Goal: Task Accomplishment & Management: Manage account settings

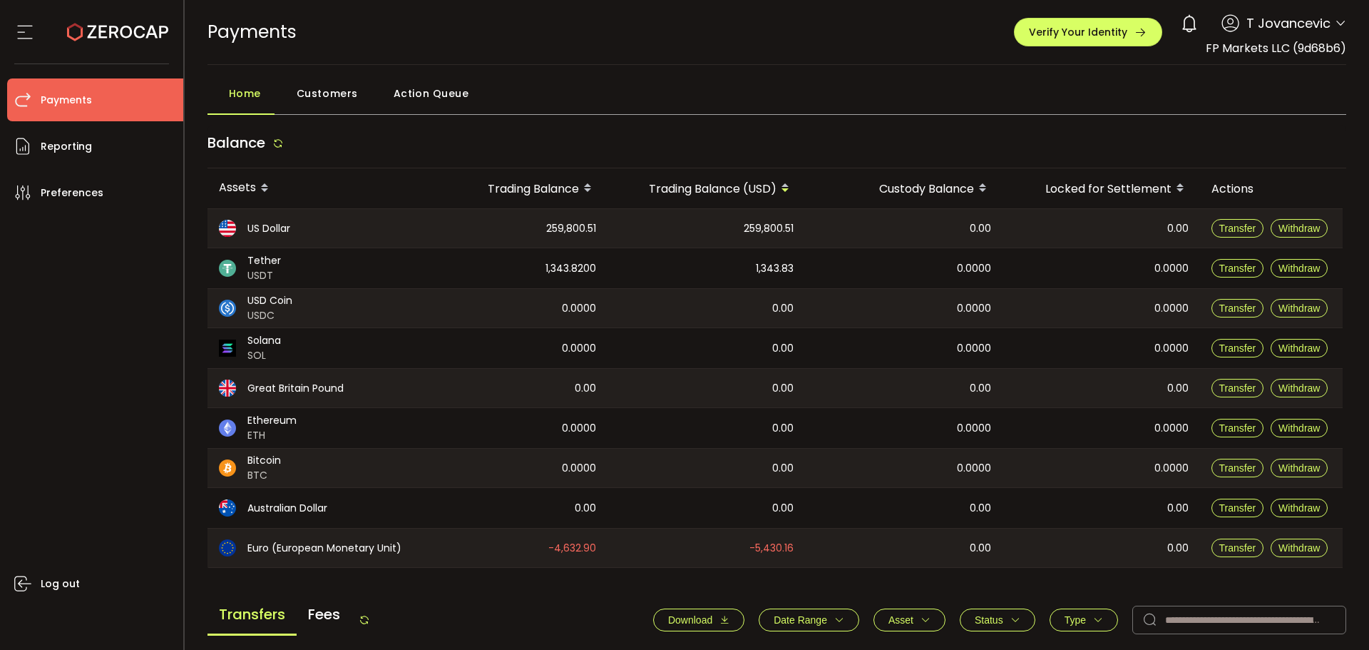
click at [406, 96] on span "Action Queue" at bounding box center [432, 93] width 76 height 29
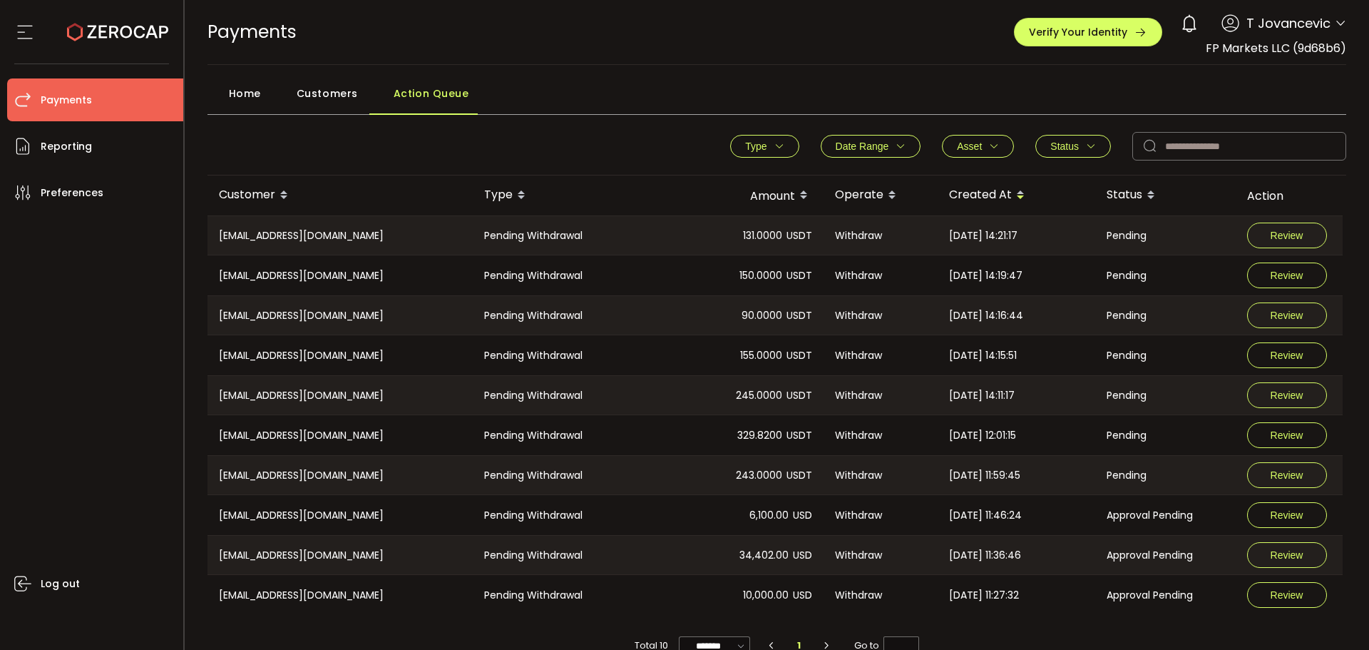
click at [717, 22] on div "PAYMENTS Buy Power $0.00 USD Payments Payments Verify Your Identity 0 T Jovance…" at bounding box center [778, 32] width 1140 height 64
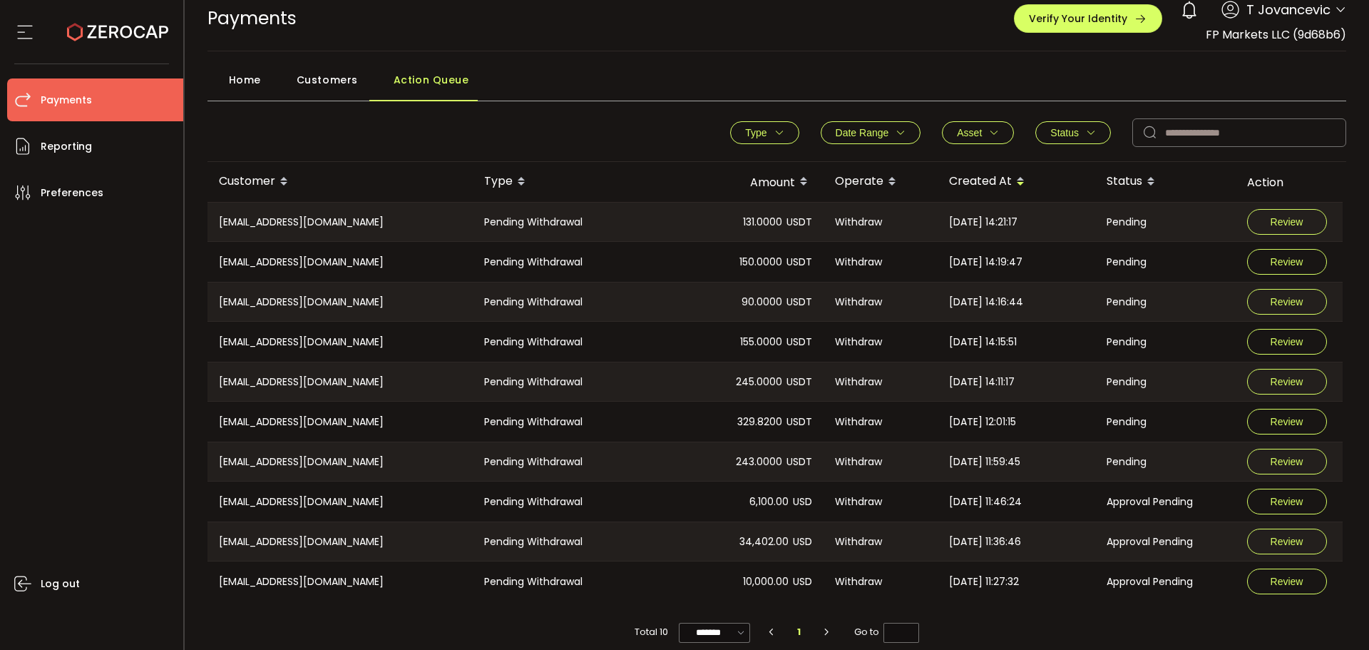
scroll to position [27, 0]
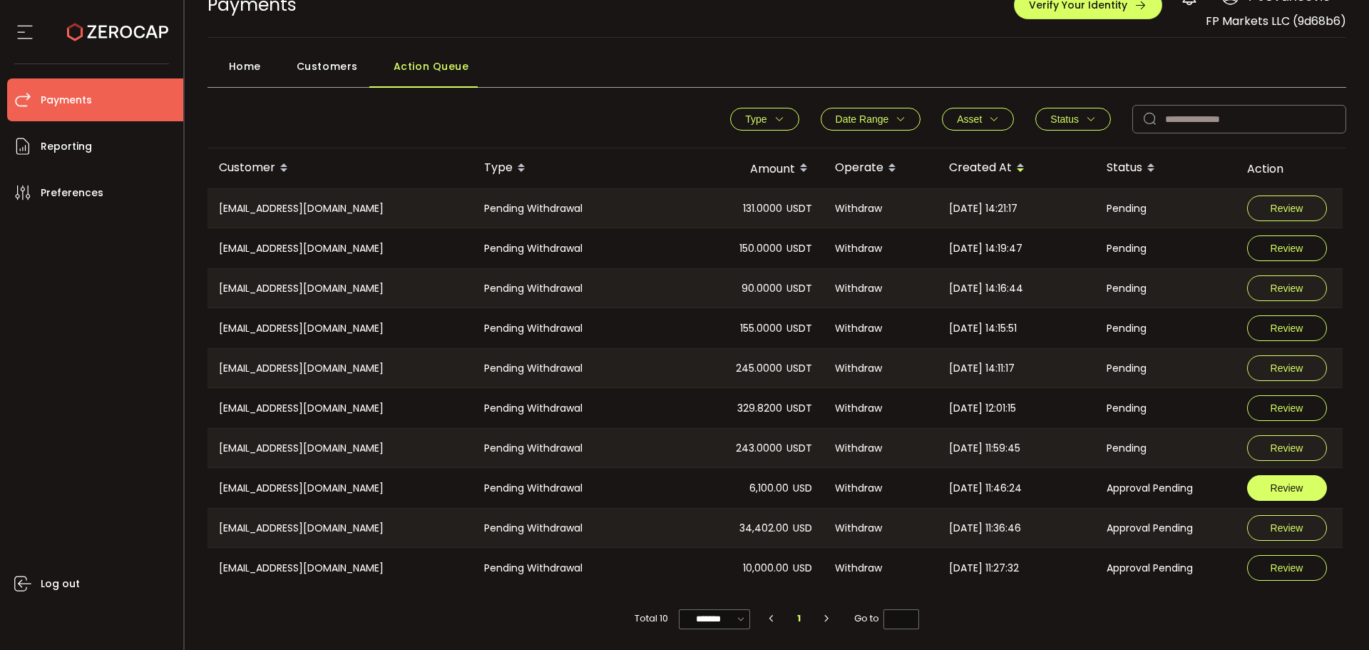
click at [1284, 492] on span "Review" at bounding box center [1287, 488] width 33 height 10
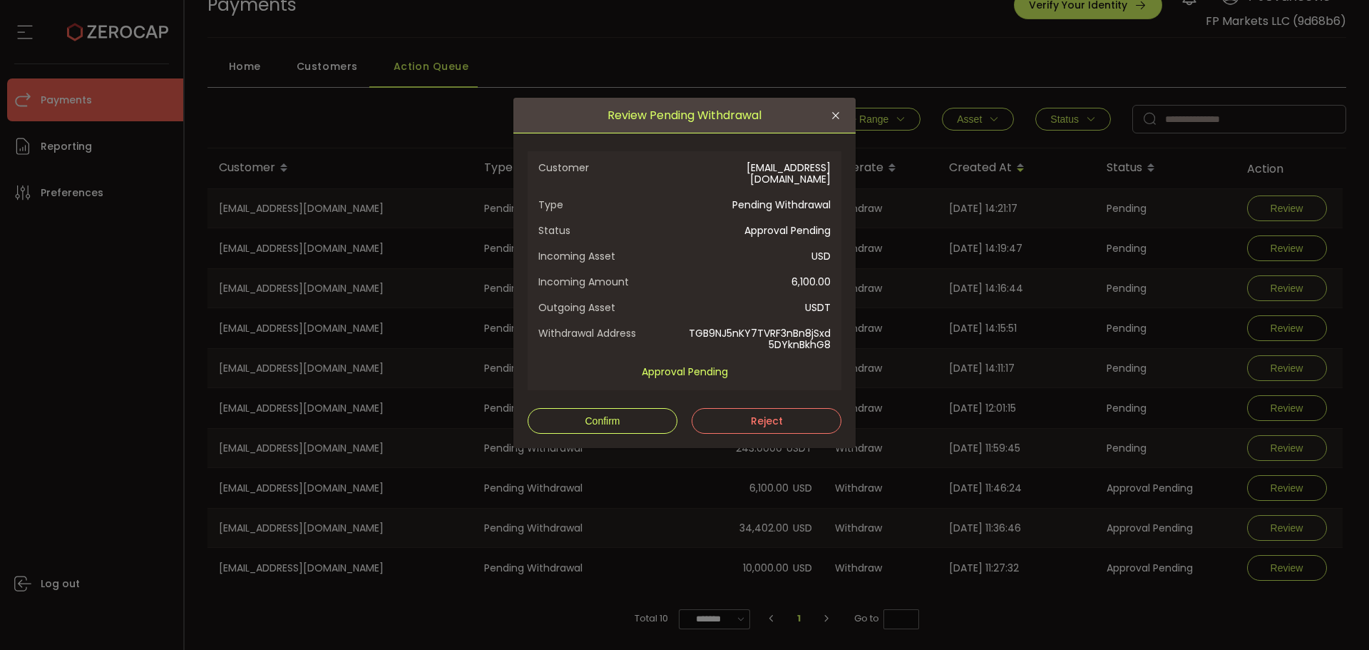
click at [664, 171] on span "Customer" at bounding box center [611, 173] width 146 height 23
click at [588, 415] on span "Confirm" at bounding box center [602, 420] width 35 height 11
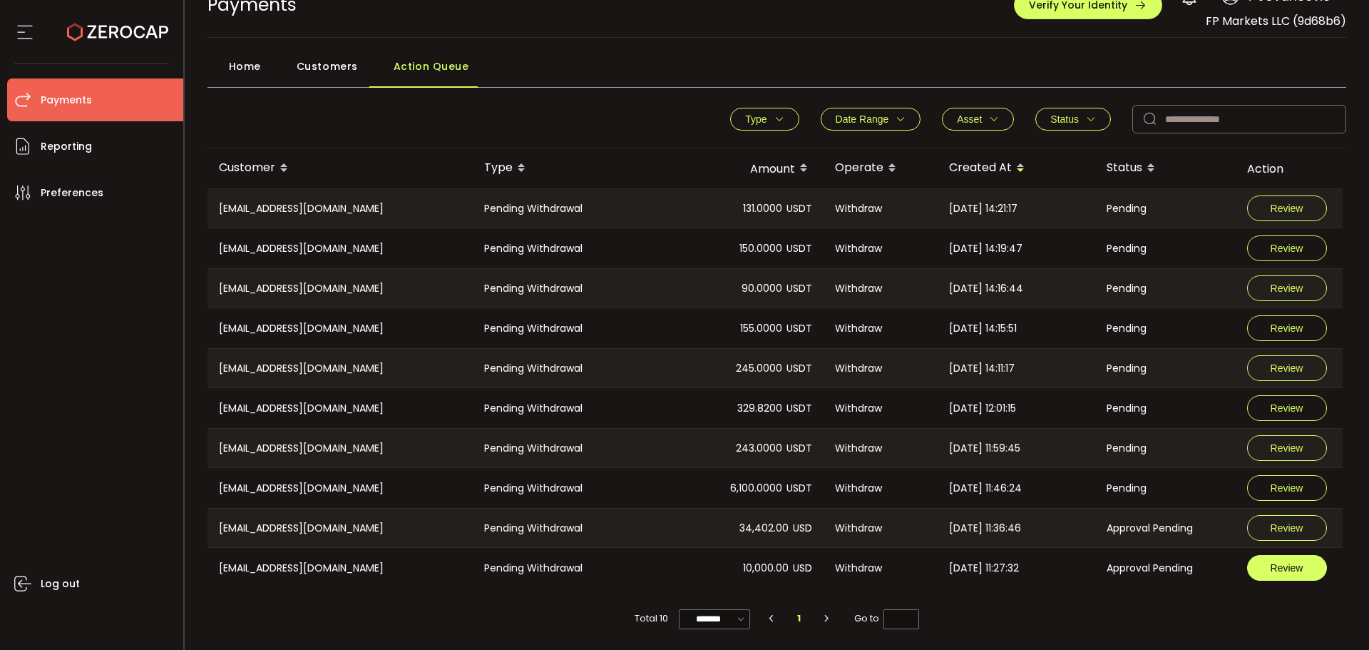
click at [1265, 576] on button "Review" at bounding box center [1287, 568] width 80 height 26
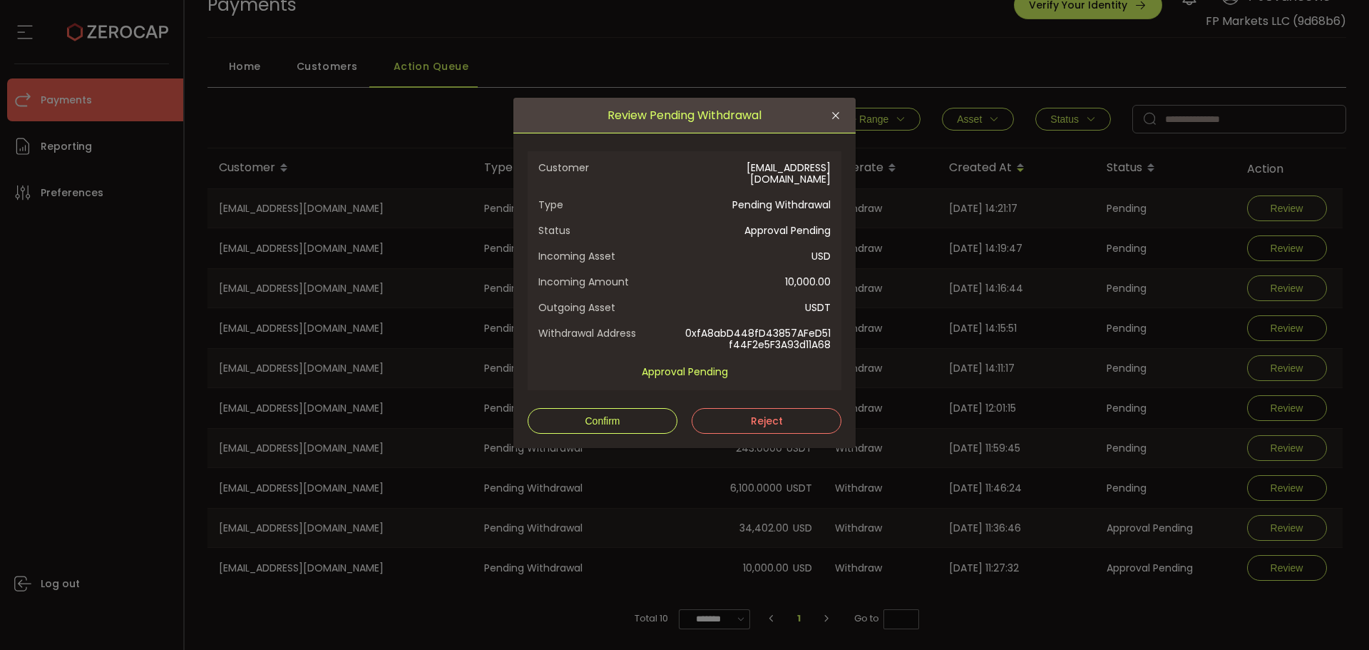
click at [1030, 56] on div "Review Pending Withdrawal Customer [EMAIL_ADDRESS][DOMAIN_NAME] Type Pending Wi…" at bounding box center [684, 325] width 1369 height 650
click at [593, 415] on button "Confirm" at bounding box center [603, 421] width 150 height 26
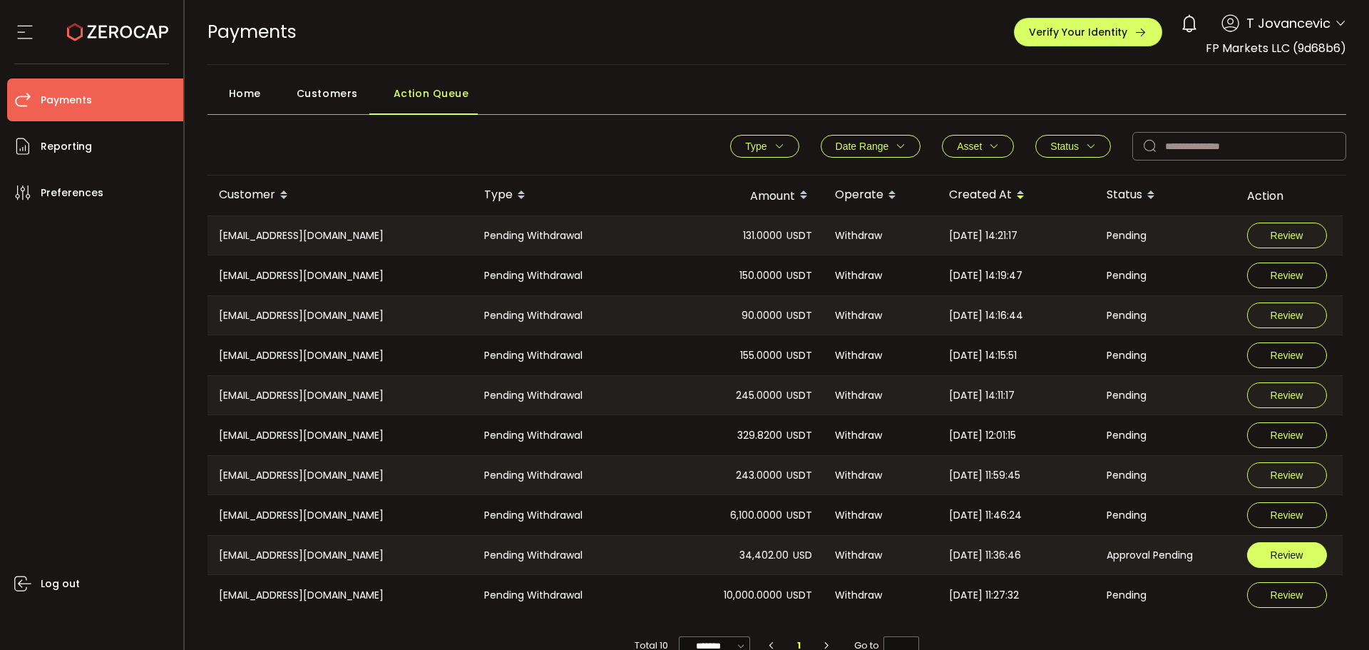
click at [1273, 548] on button "Review" at bounding box center [1287, 555] width 80 height 26
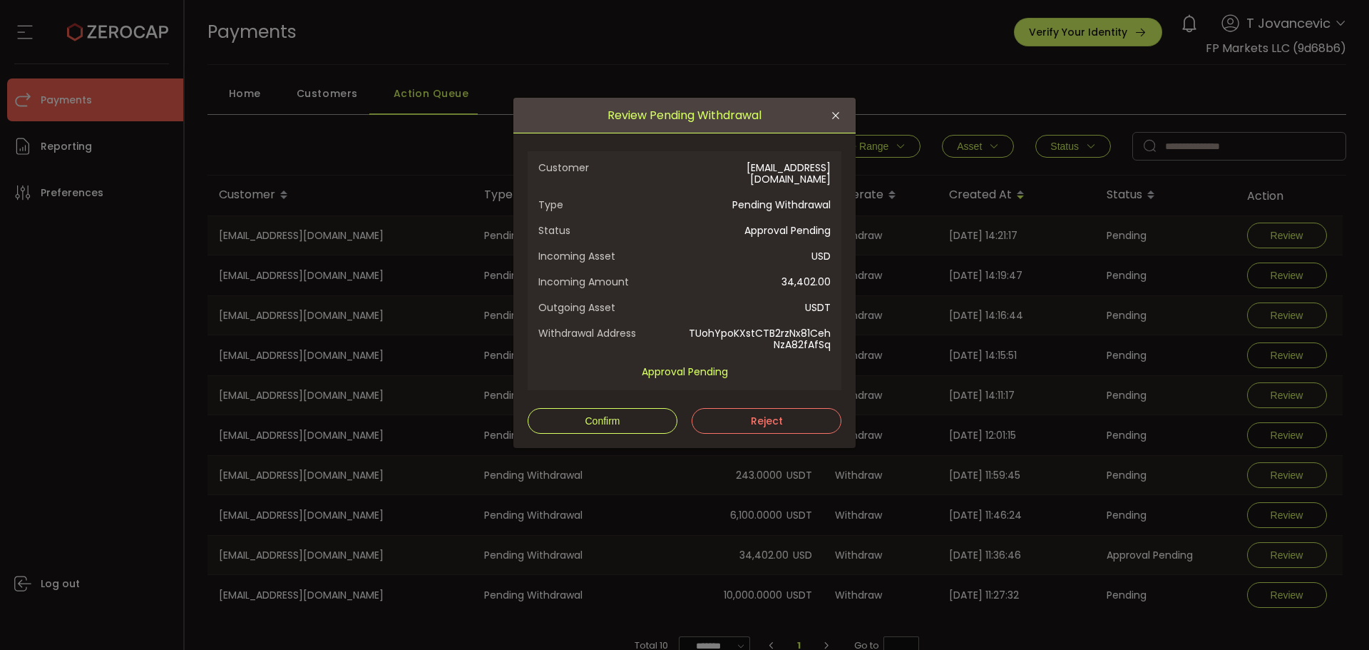
click at [889, 43] on div "Review Pending Withdrawal Customer [EMAIL_ADDRESS][DOMAIN_NAME] Type Pending Wi…" at bounding box center [684, 325] width 1369 height 650
click at [552, 408] on button "Confirm" at bounding box center [603, 421] width 150 height 26
